Goal: Book appointment/travel/reservation

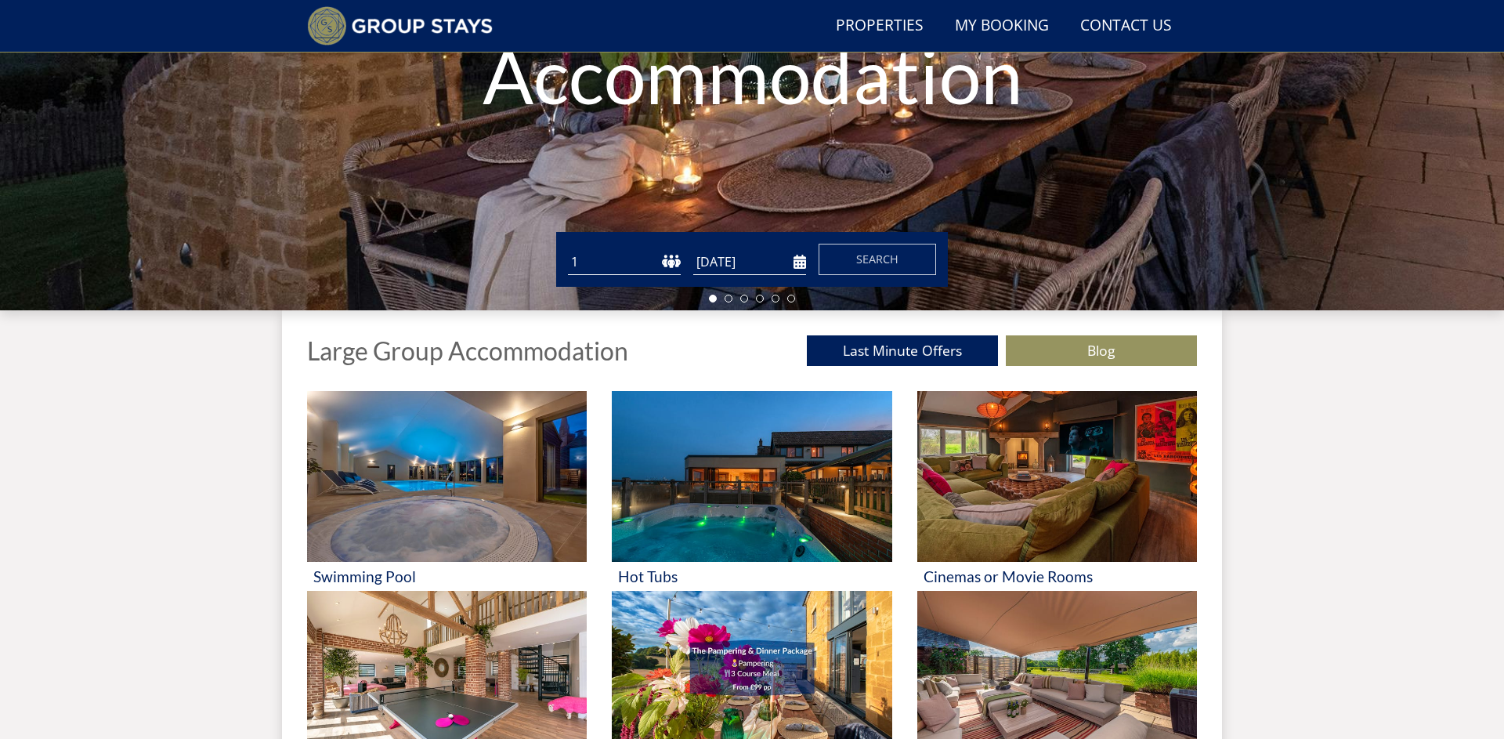
scroll to position [326, 0]
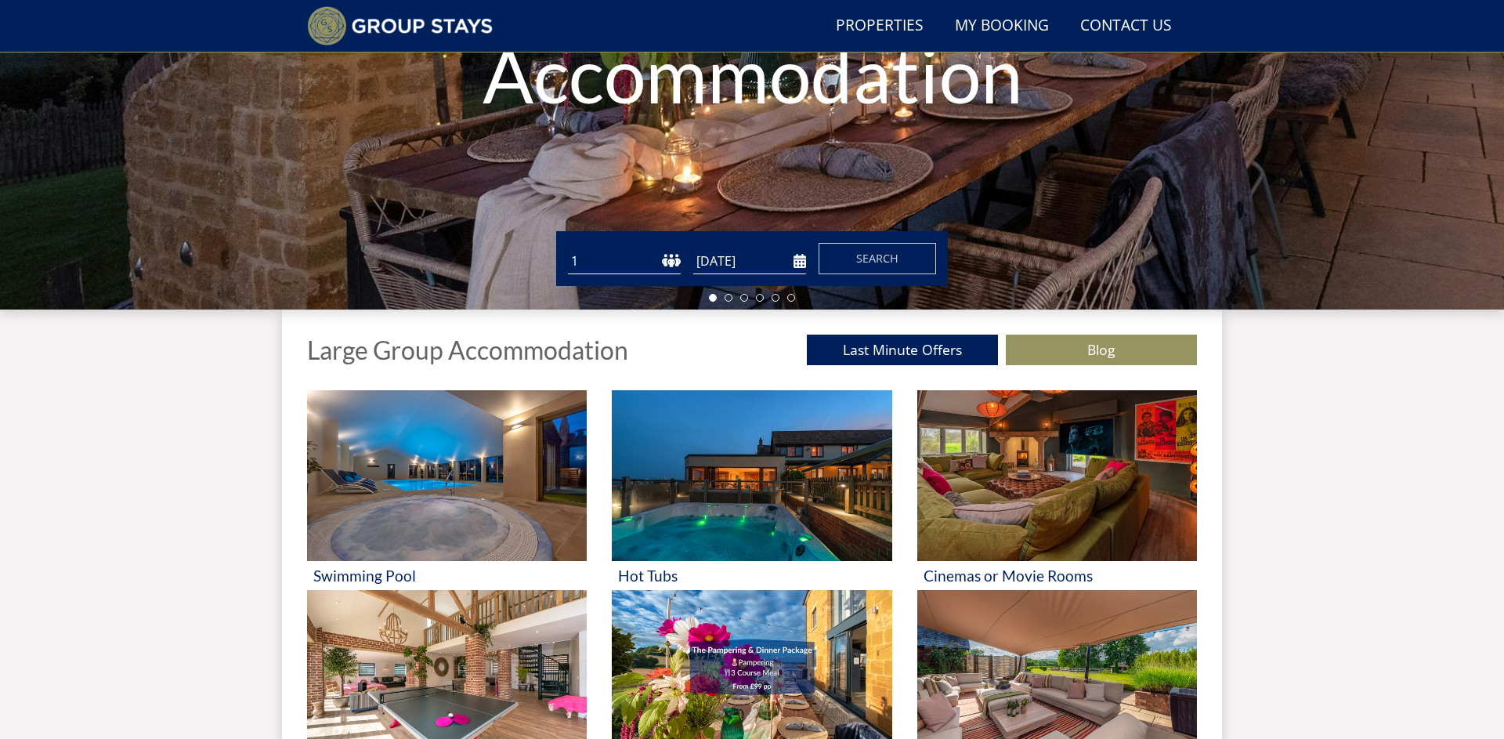
click at [747, 258] on input "[DATE]" at bounding box center [749, 261] width 113 height 26
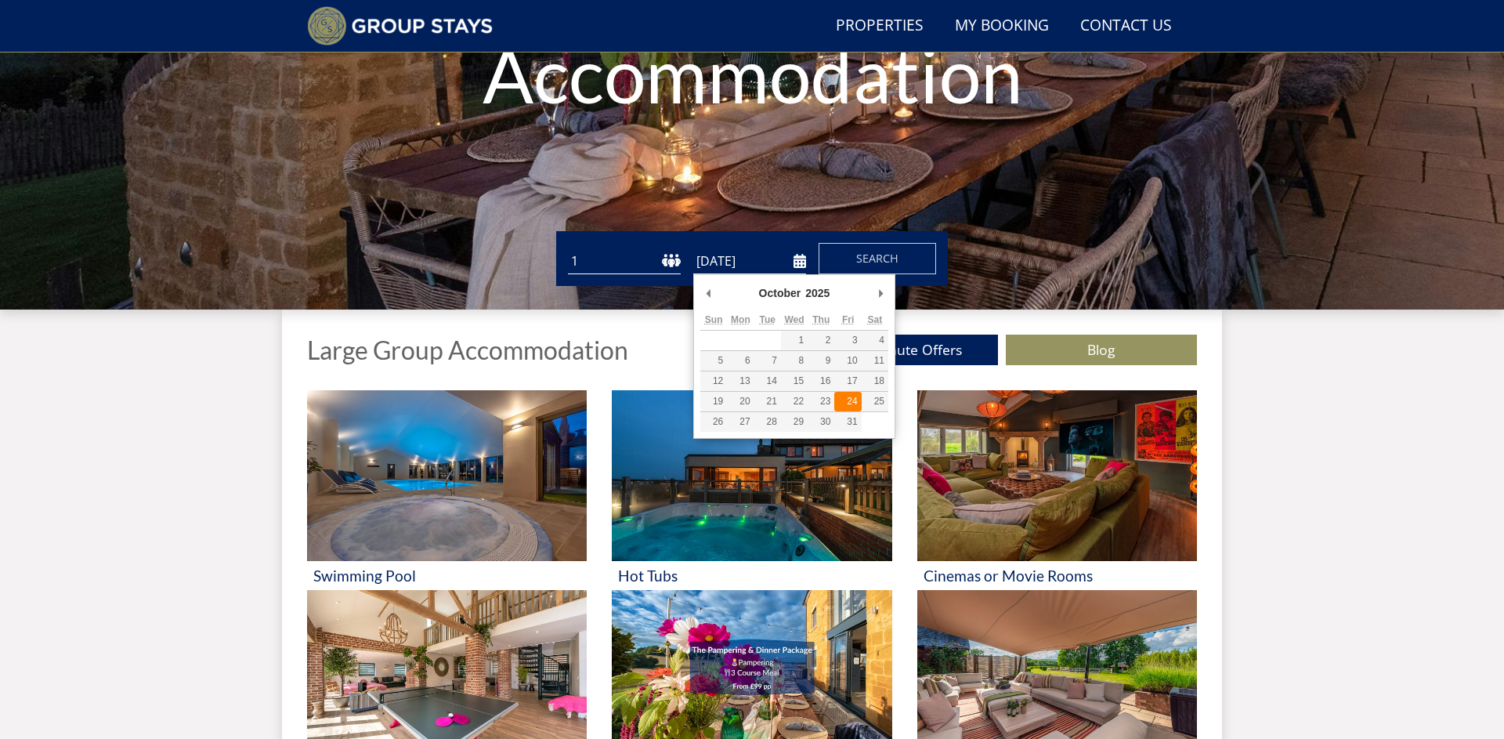
type input "[DATE]"
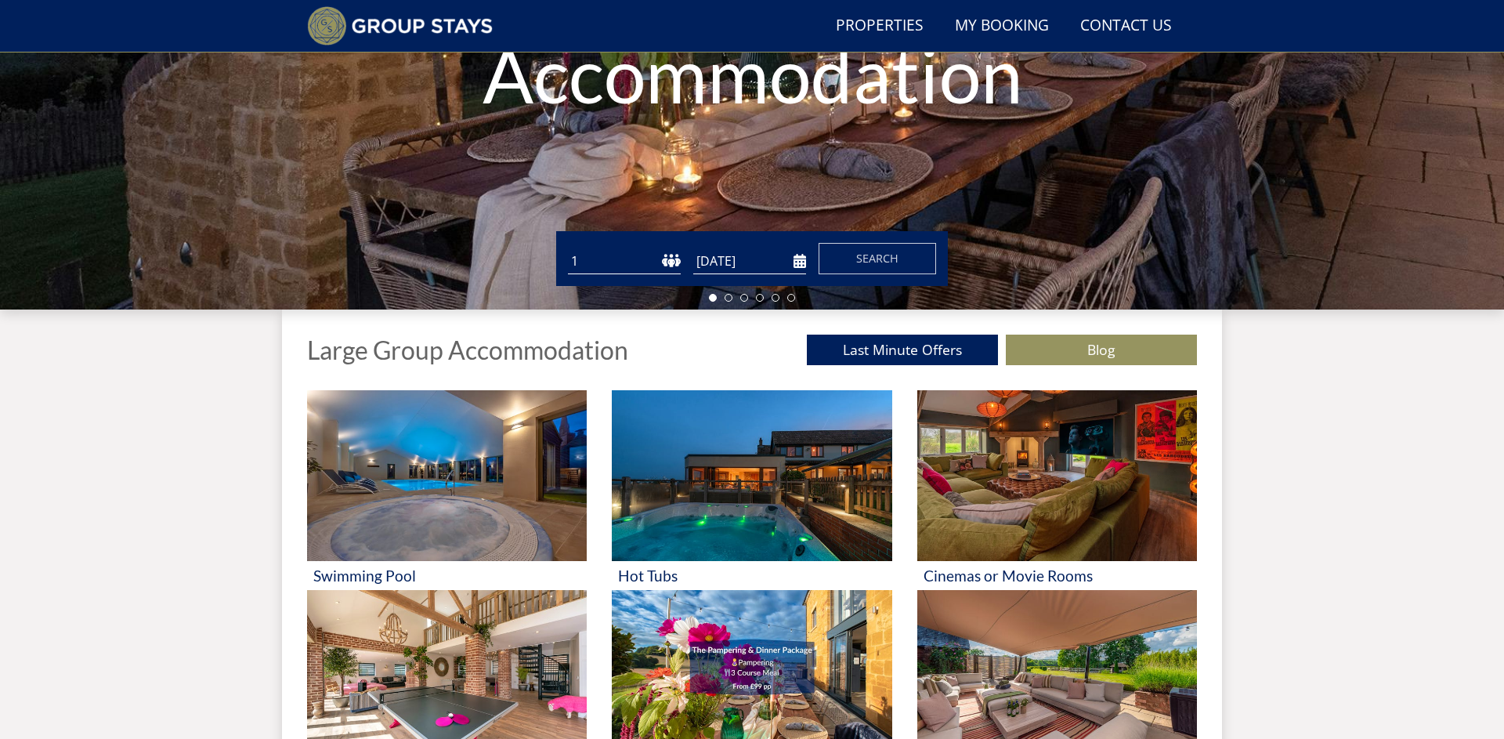
click at [635, 259] on select "1 2 3 4 5 6 7 8 9 10 11 12 13 14 15 16 17 18 19 20 21 22 23 24 25 26 27 28 29 3…" at bounding box center [624, 261] width 113 height 26
select select "6"
click option "6" at bounding box center [0, 0] width 0 height 0
click at [897, 259] on span "Search" at bounding box center [877, 258] width 42 height 15
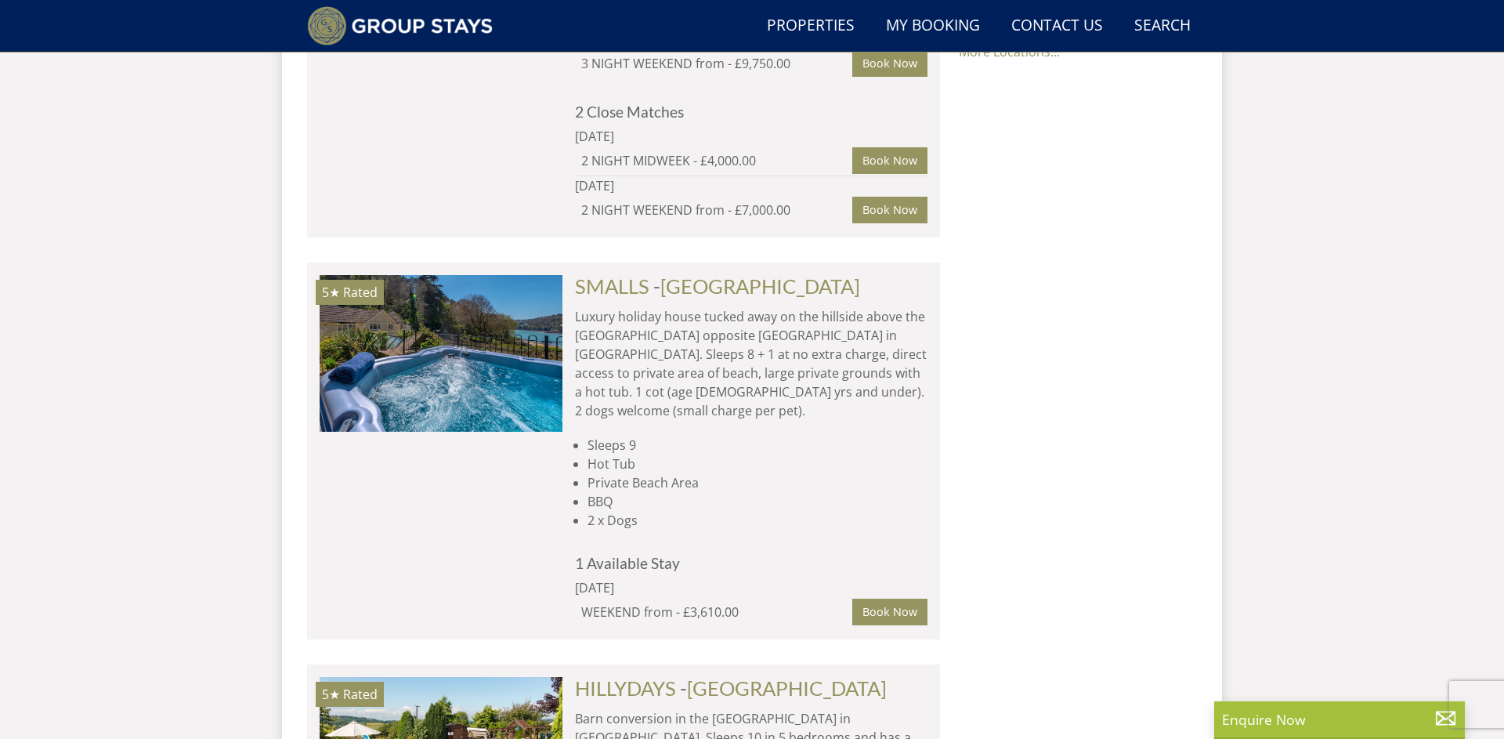
scroll to position [1380, 0]
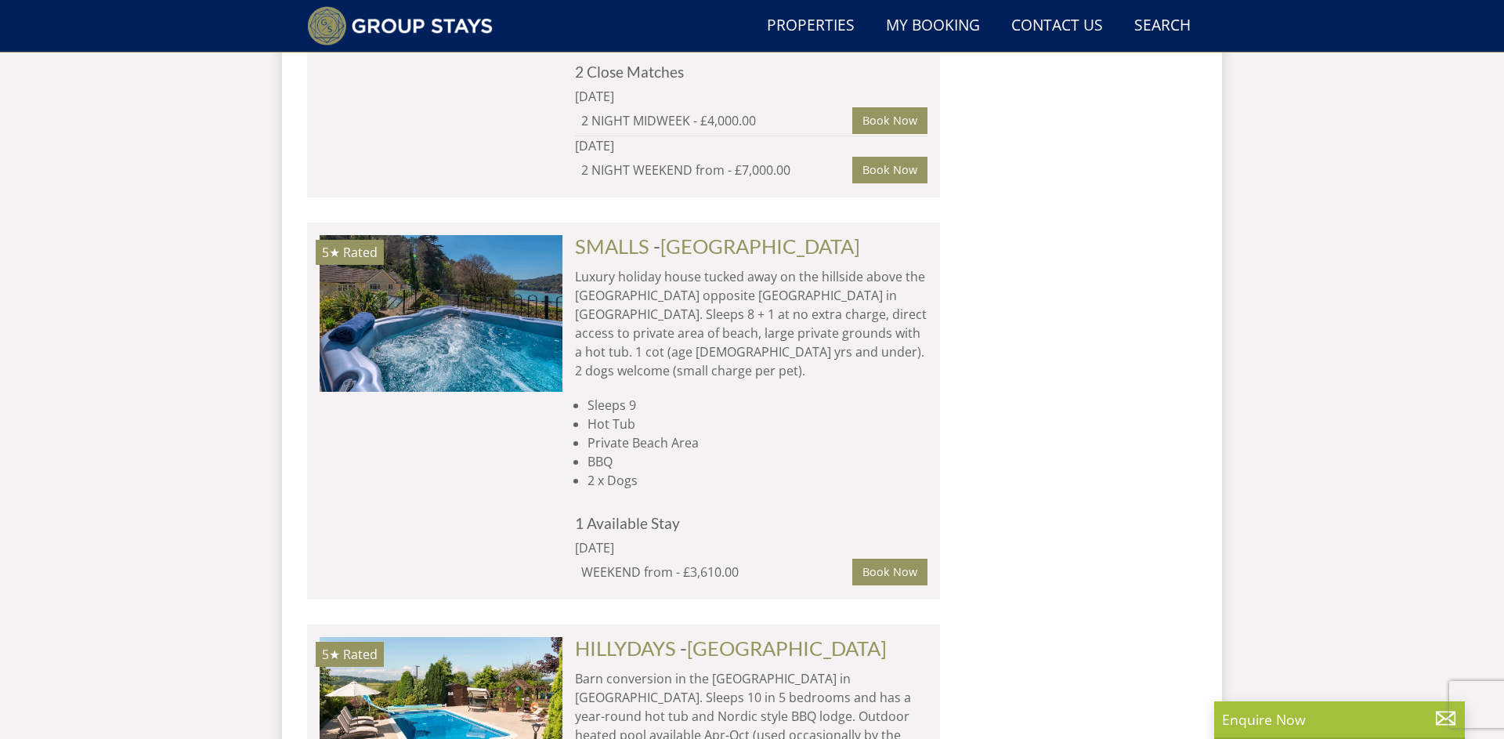
select select "6"
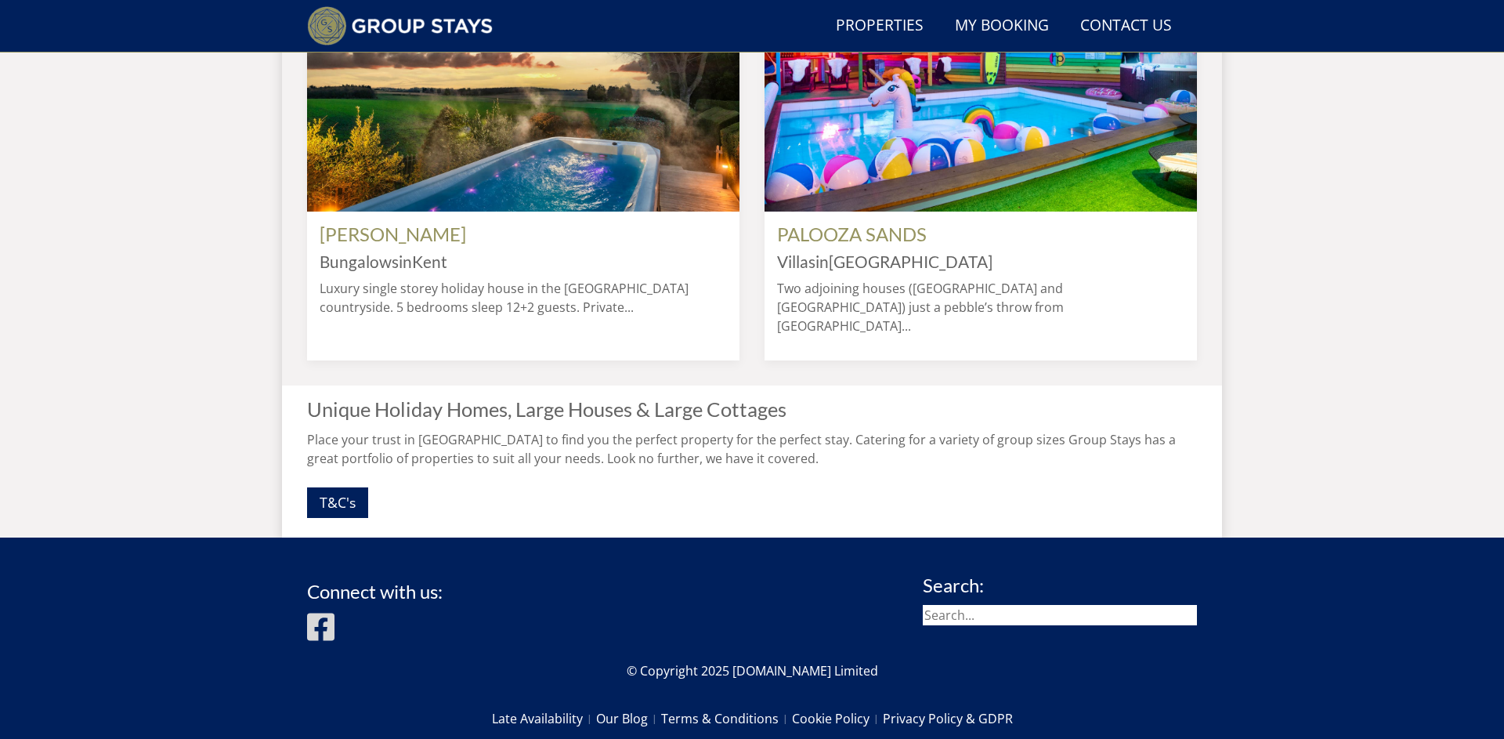
scroll to position [326, 0]
